Goal: Task Accomplishment & Management: Use online tool/utility

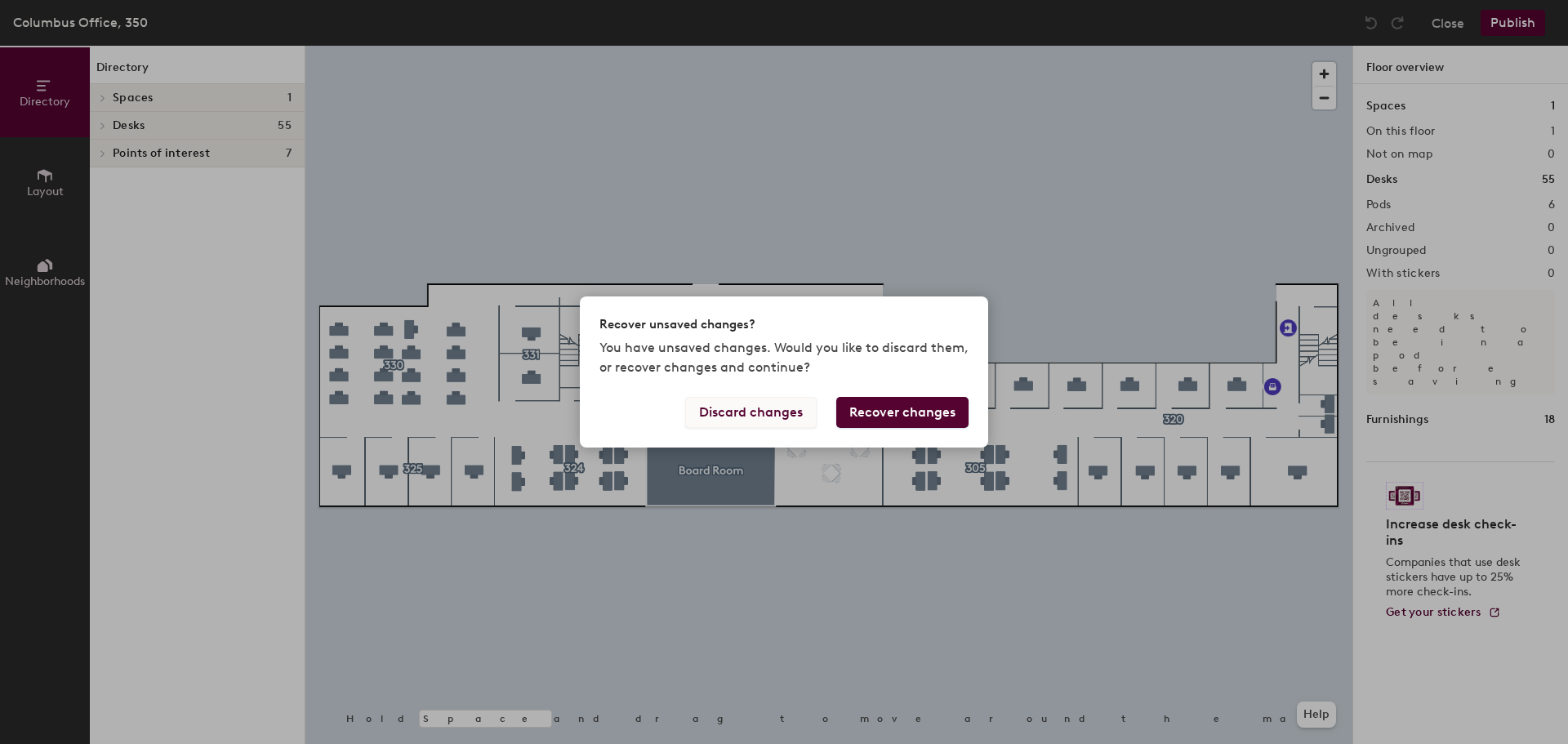
click at [773, 408] on button "Discard changes" at bounding box center [751, 412] width 132 height 31
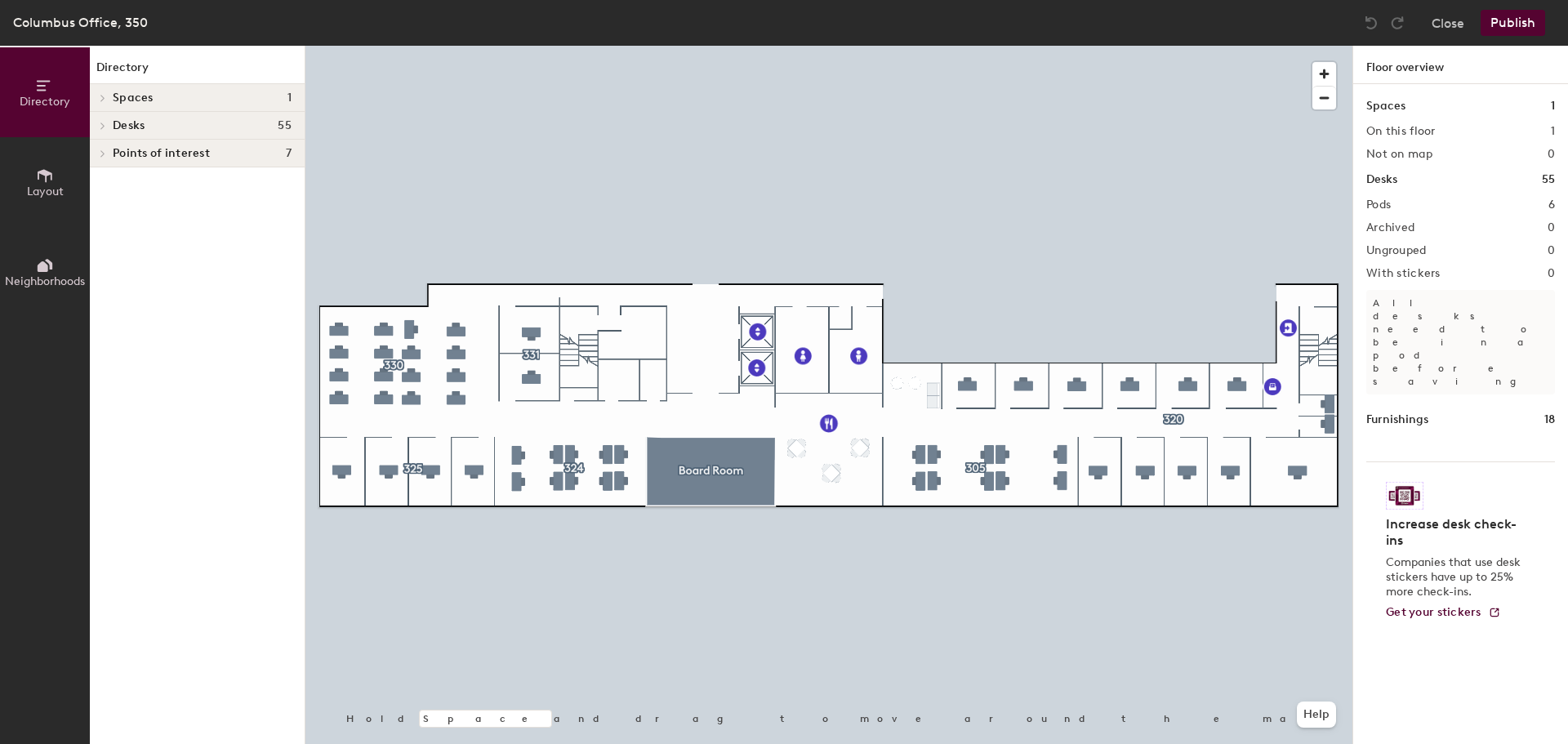
click at [50, 179] on icon at bounding box center [45, 175] width 18 height 18
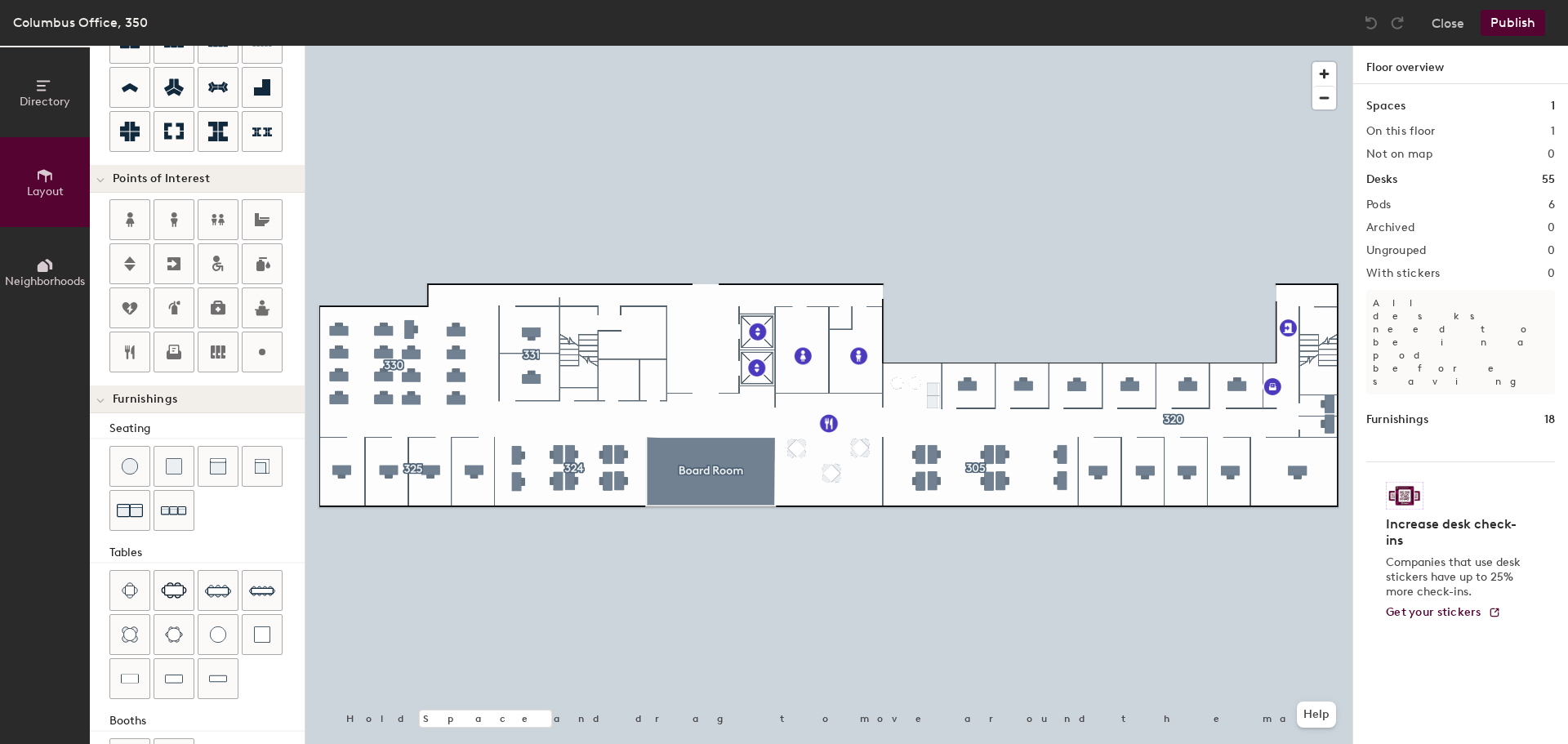
scroll to position [288, 0]
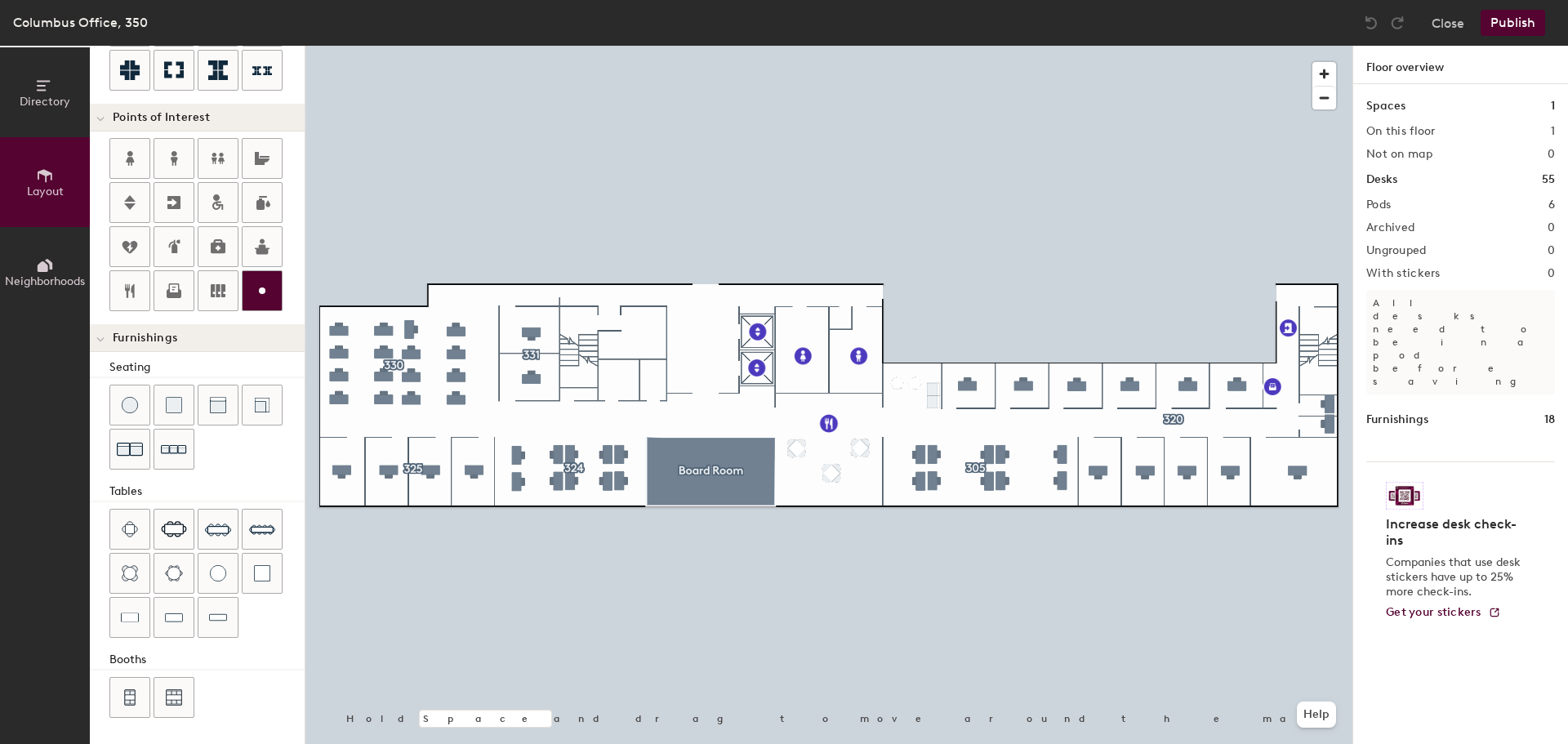
click at [617, 45] on div at bounding box center [829, 45] width 1047 height 0
click at [48, 79] on icon at bounding box center [45, 85] width 18 height 18
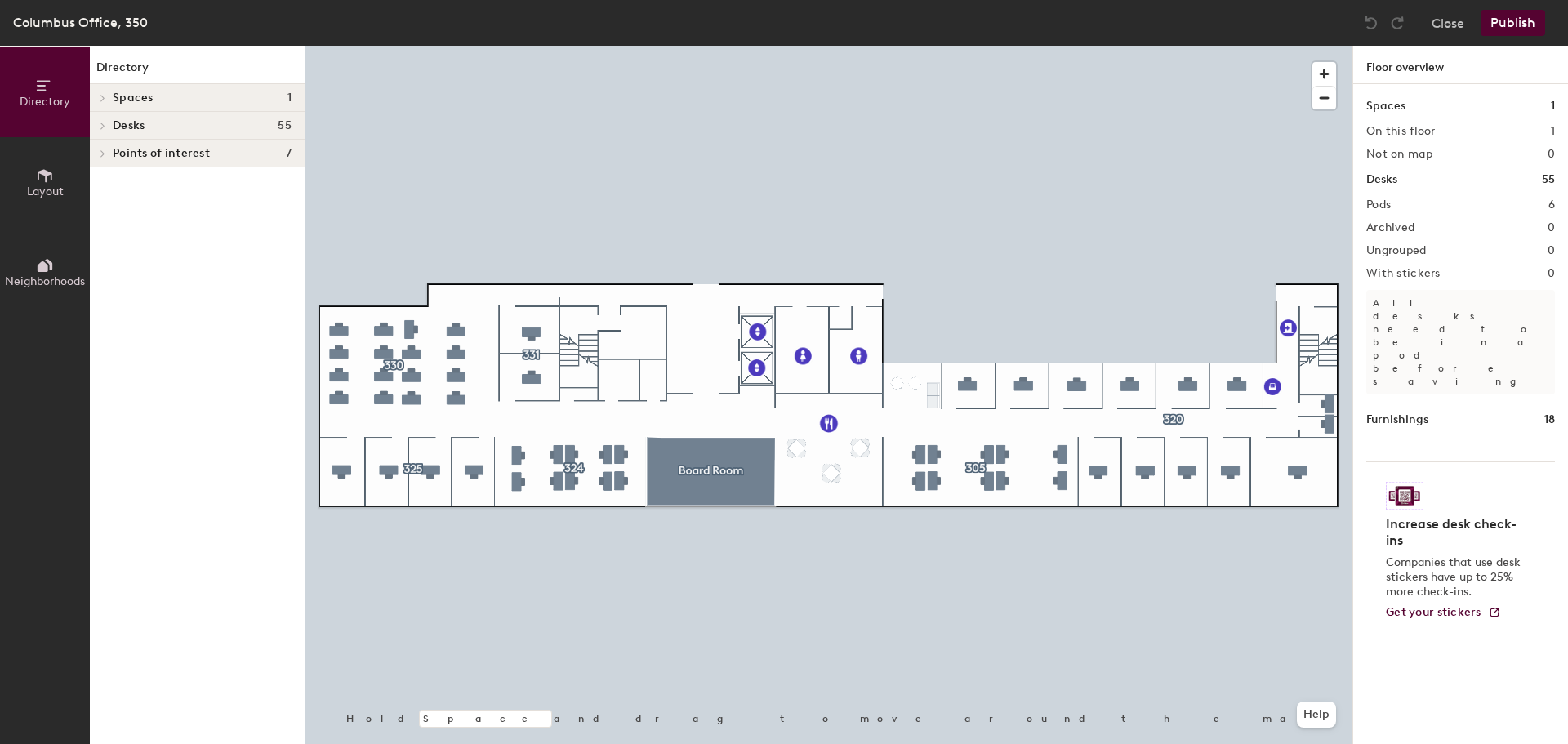
scroll to position [0, 0]
click at [267, 94] on h4 "Spaces 1" at bounding box center [201, 98] width 179 height 13
click at [174, 127] on p "Board Room" at bounding box center [145, 124] width 65 height 19
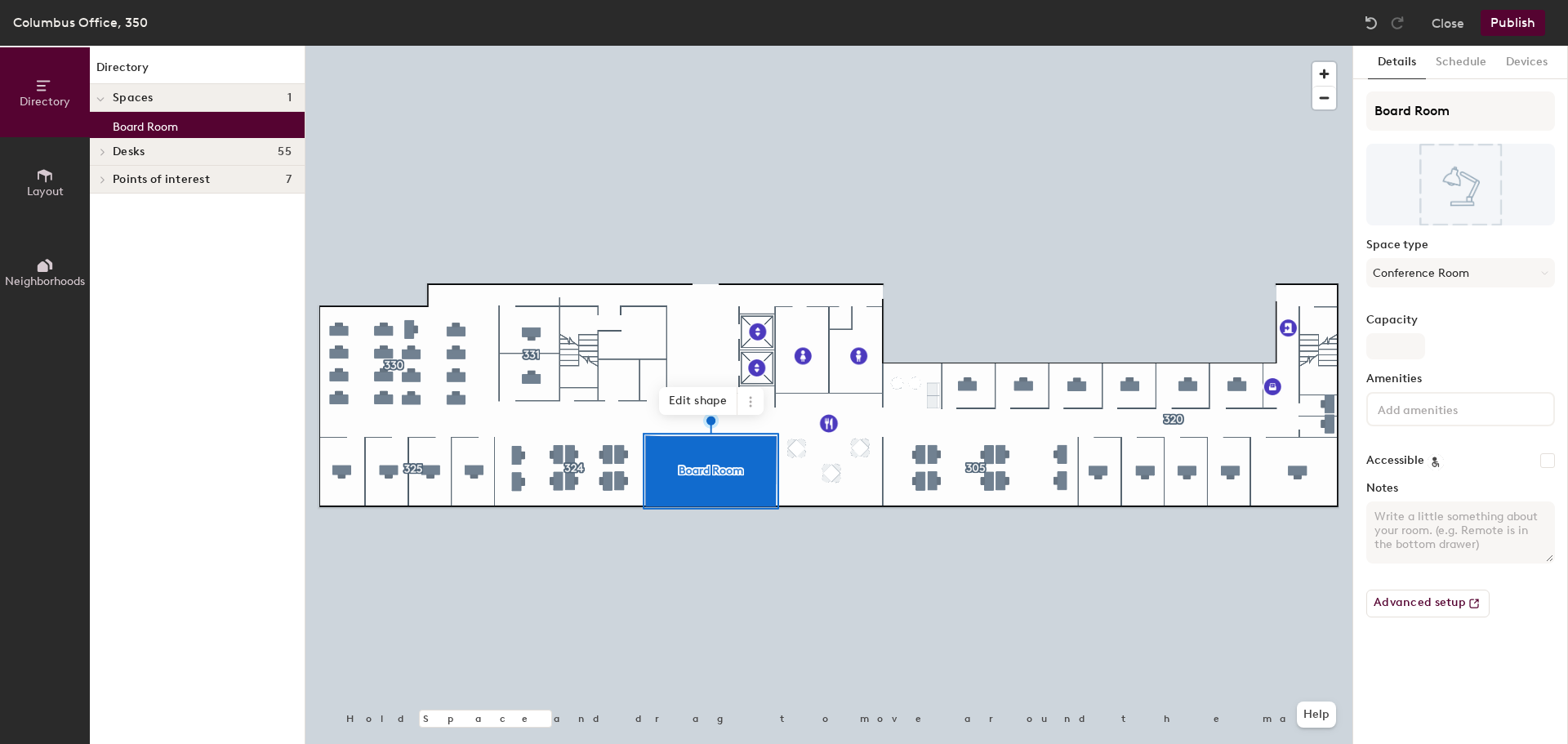
click at [126, 153] on span "Desks" at bounding box center [128, 152] width 32 height 13
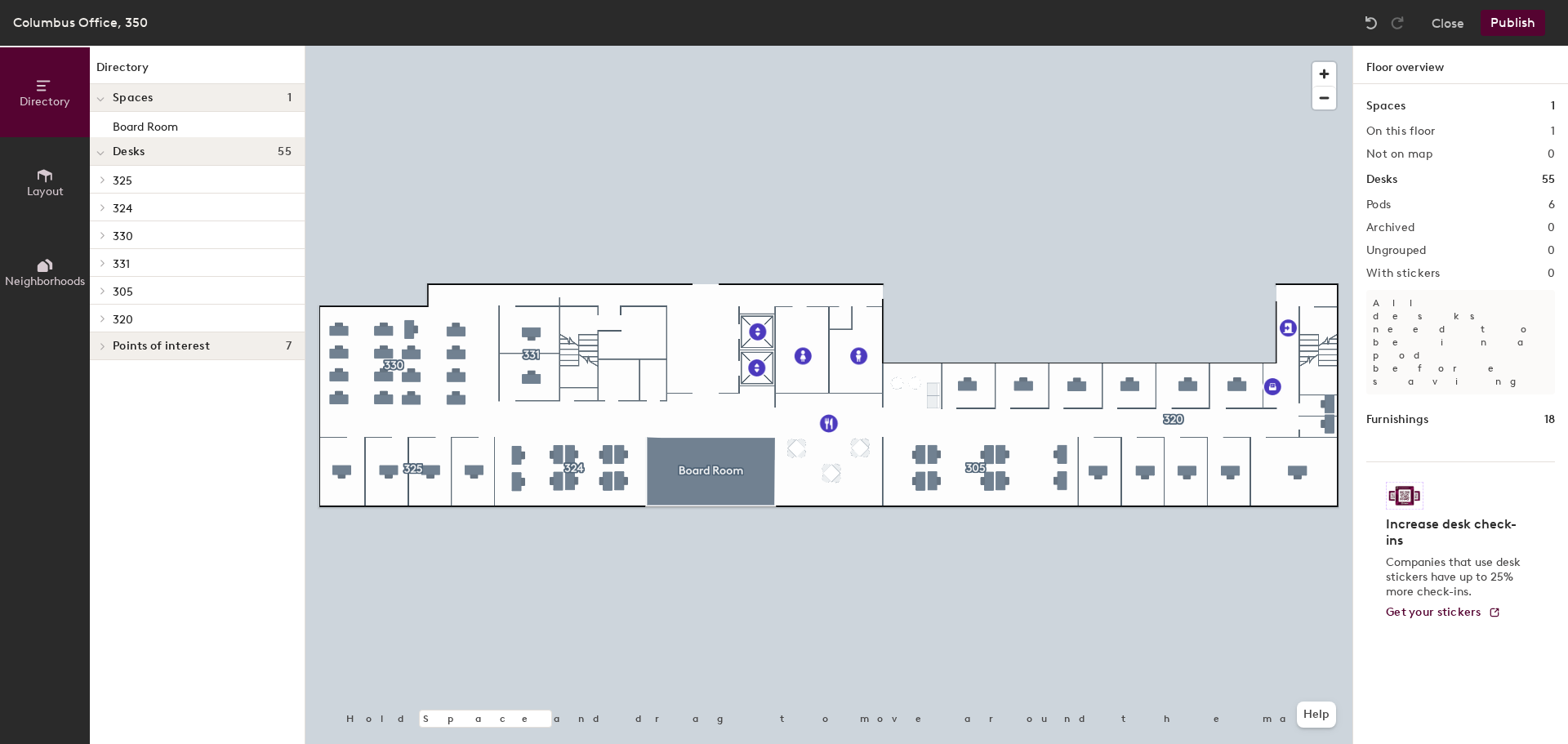
click at [158, 340] on span "Points of interest" at bounding box center [161, 346] width 97 height 13
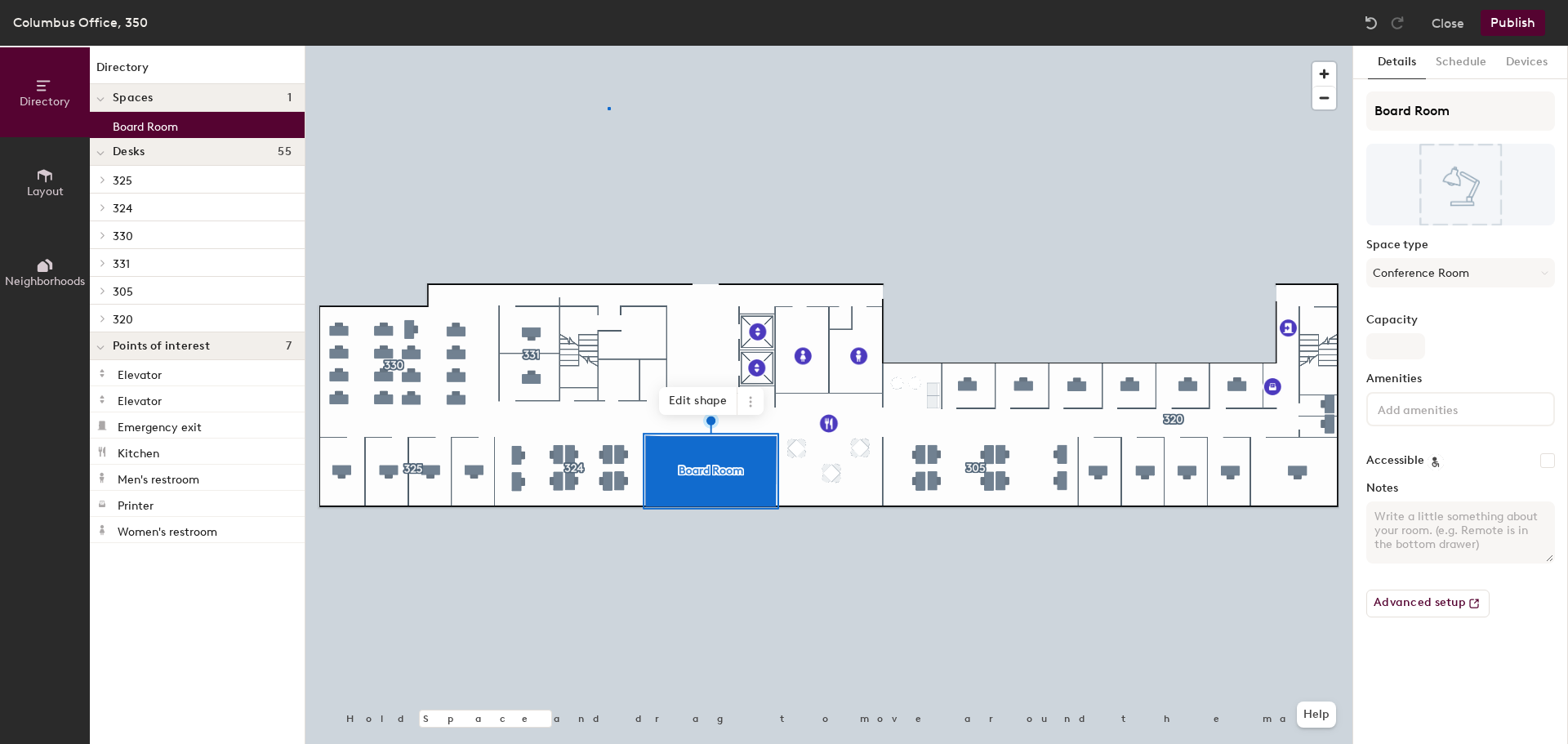
click at [608, 45] on div at bounding box center [829, 45] width 1047 height 0
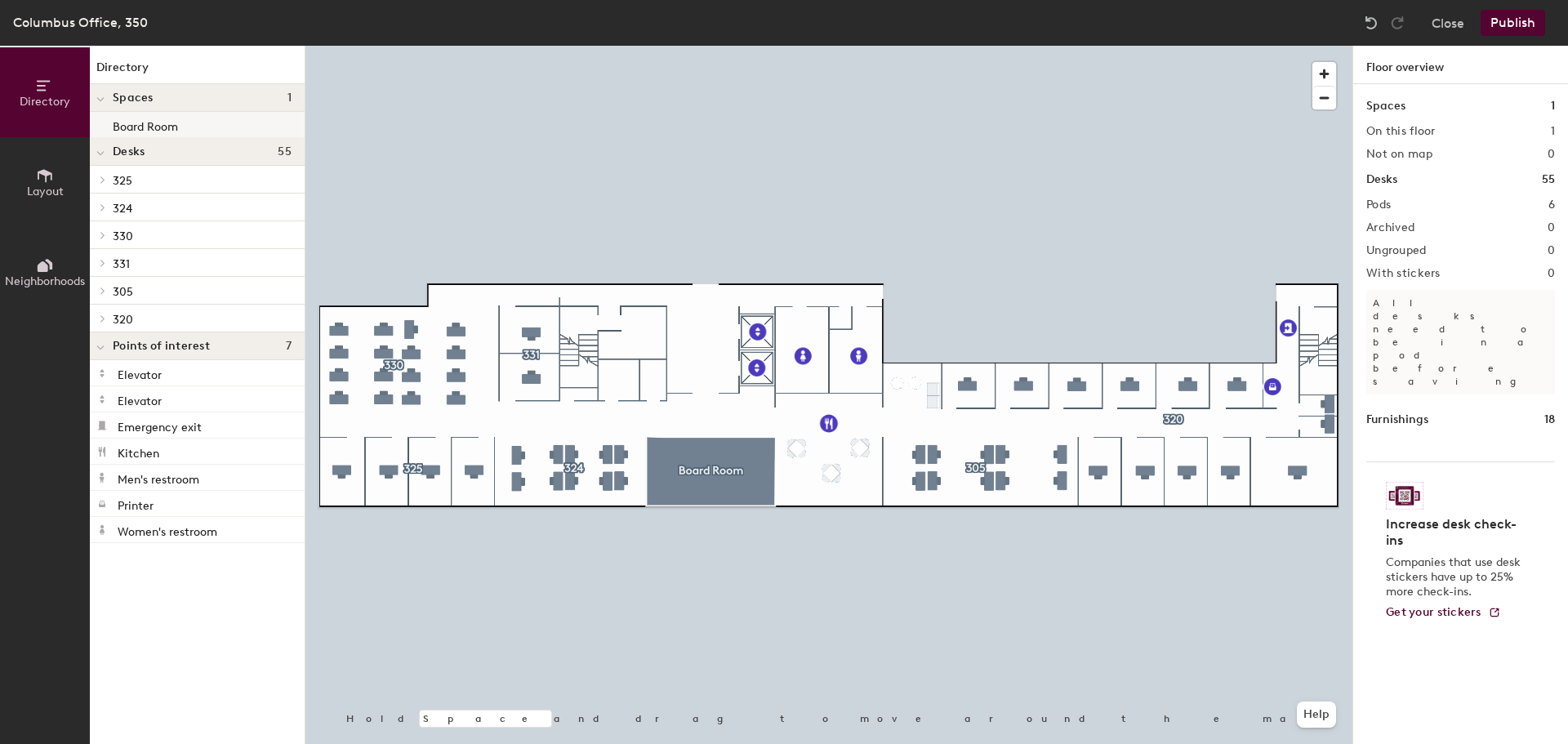
click at [716, 45] on div at bounding box center [829, 45] width 1047 height 0
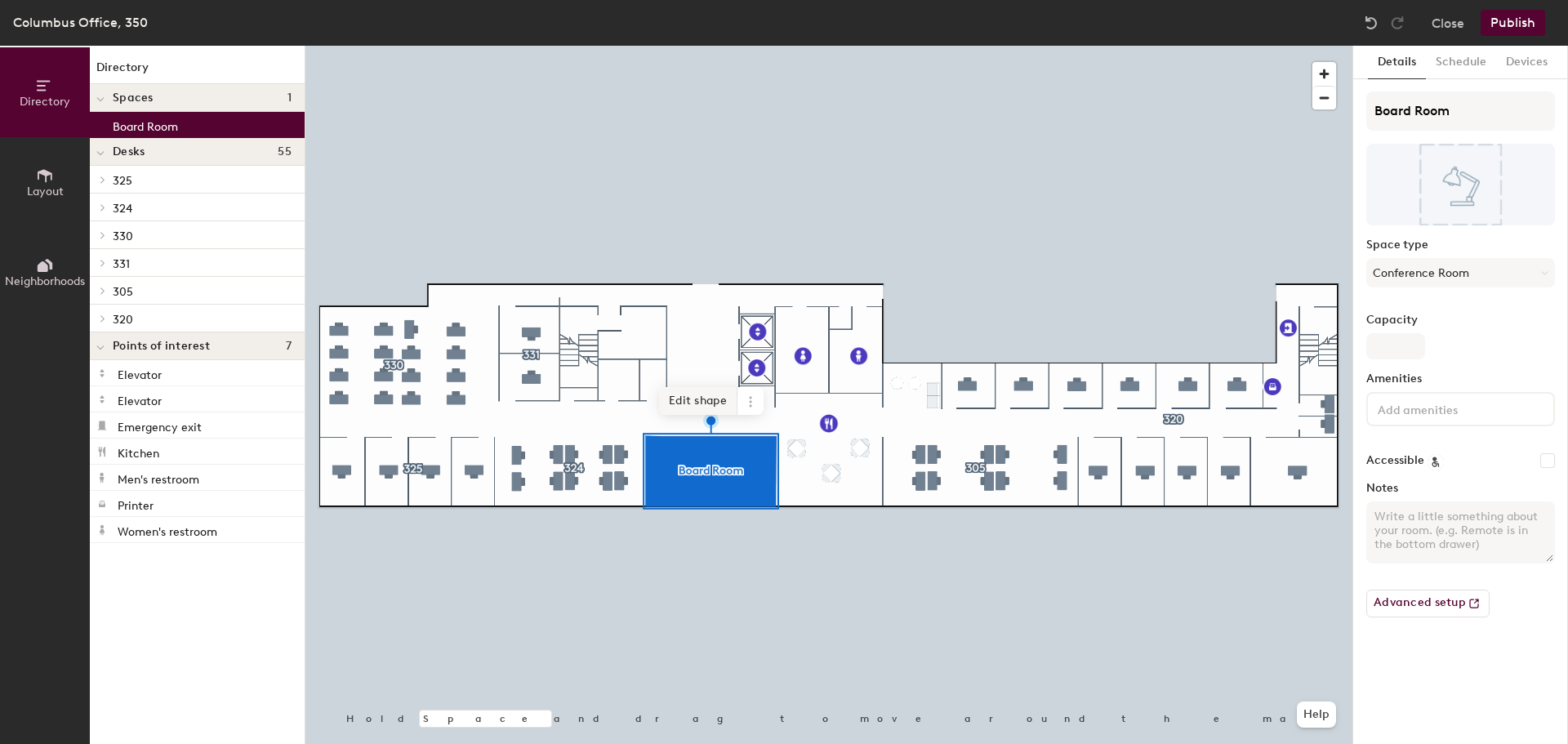
click at [716, 404] on span "Edit shape" at bounding box center [698, 401] width 78 height 28
click at [38, 181] on icon at bounding box center [45, 175] width 18 height 18
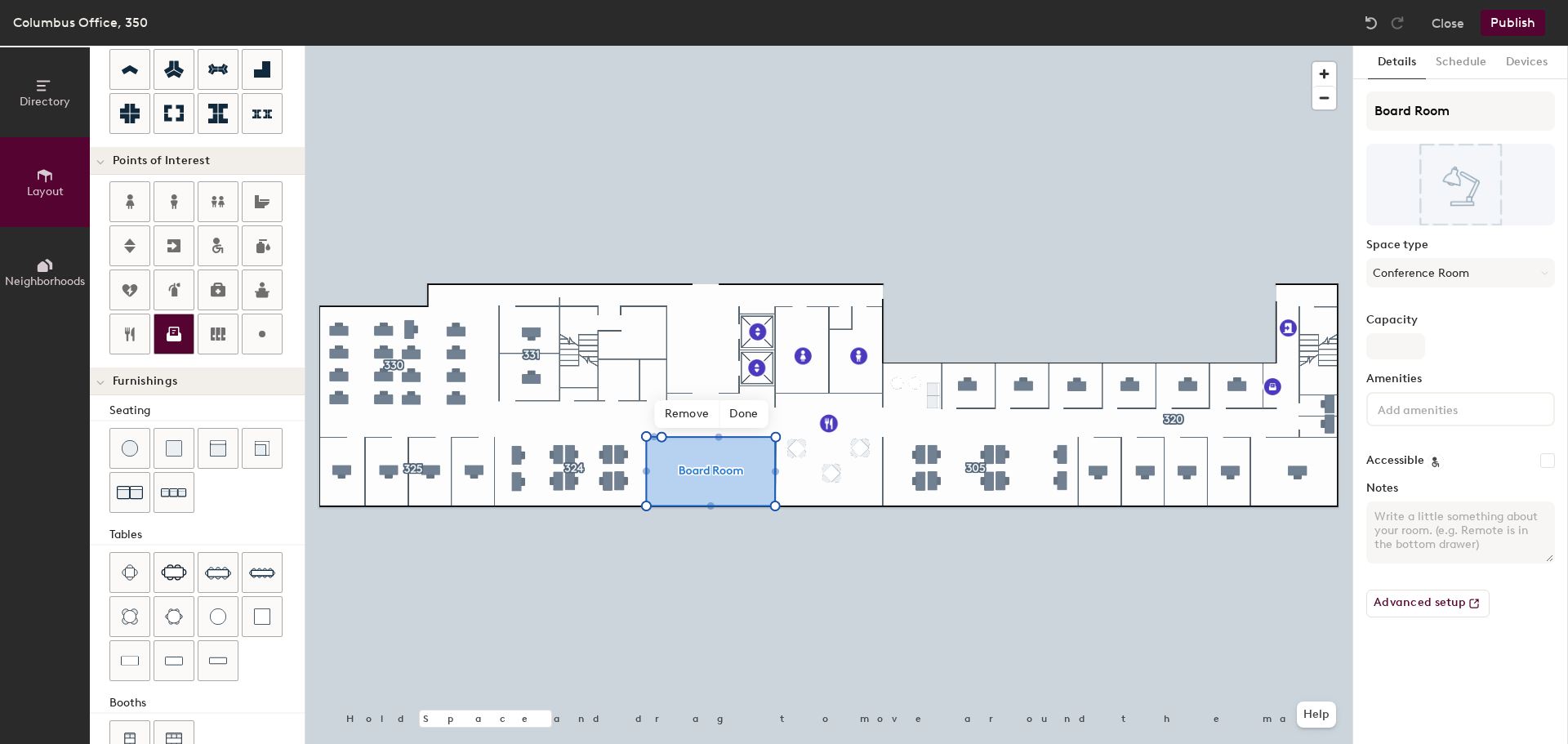
scroll to position [288, 0]
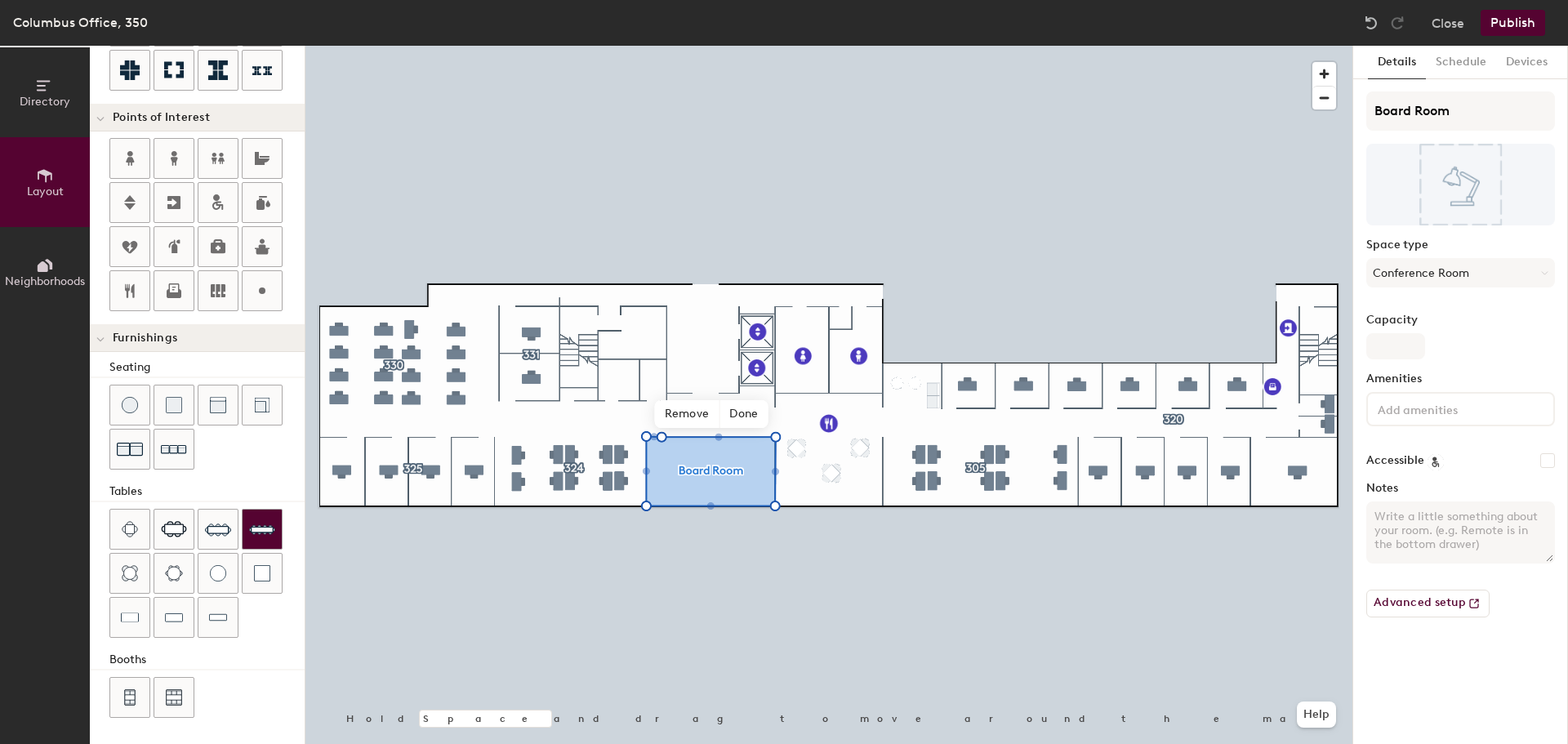
click at [253, 526] on img at bounding box center [262, 529] width 26 height 26
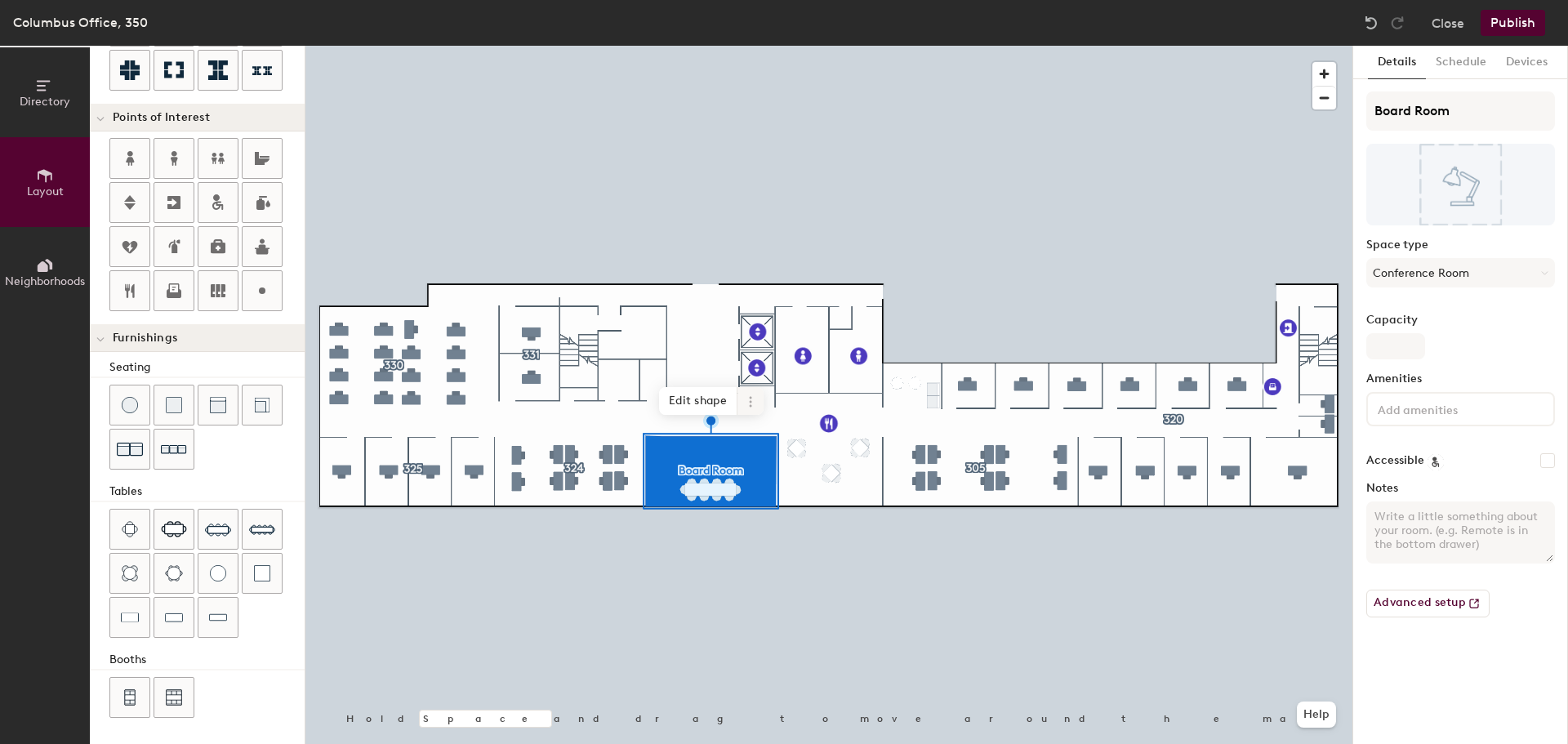
click at [752, 404] on icon at bounding box center [751, 402] width 13 height 13
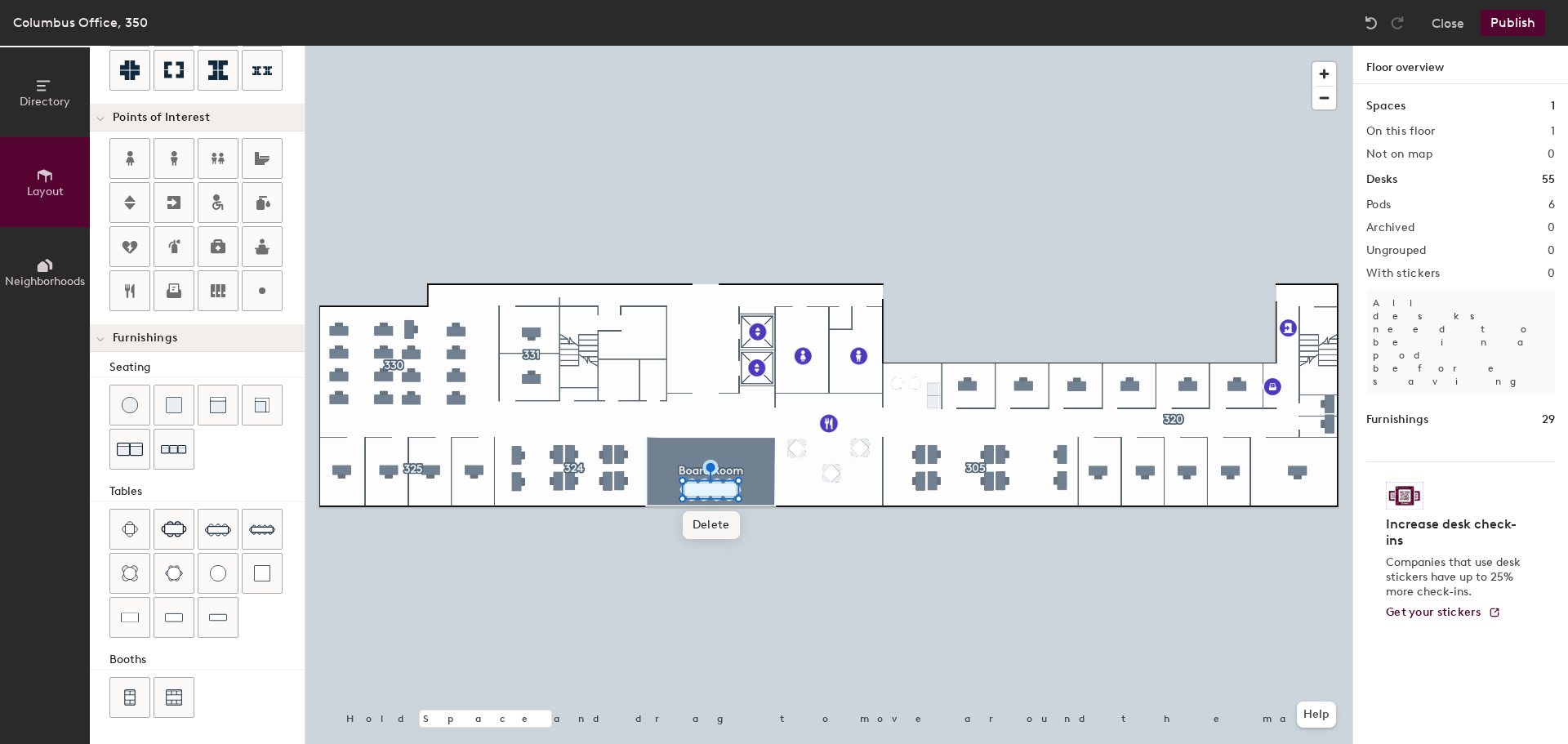
click at [727, 533] on span "Delete" at bounding box center [712, 525] width 58 height 28
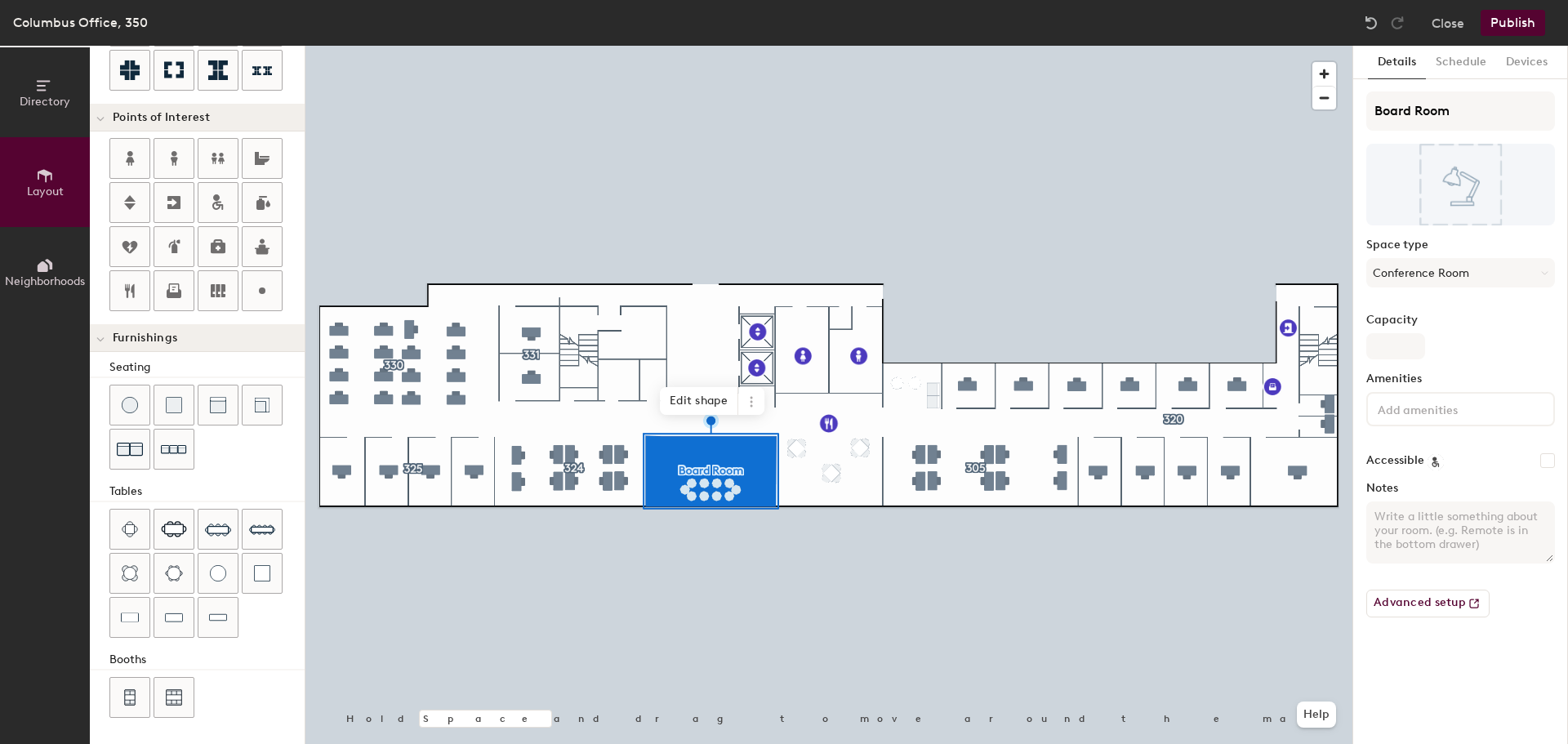
type input "20"
